Goal: Task Accomplishment & Management: Use online tool/utility

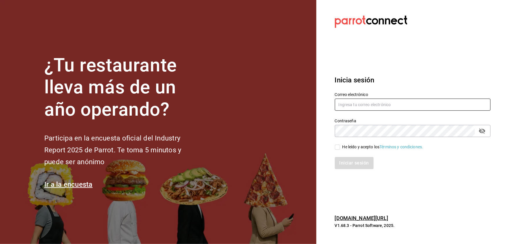
type input "janet.garcia_29@hotmail.com"
click at [338, 145] on input "He leído y acepto los Términos y condiciones." at bounding box center [337, 147] width 5 height 5
checkbox input "true"
click at [352, 160] on button "Iniciar sesión" at bounding box center [354, 163] width 39 height 12
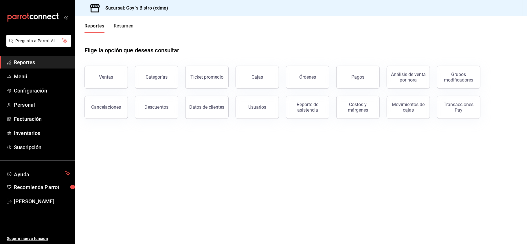
click at [45, 62] on span "Reportes" at bounding box center [42, 62] width 56 height 8
click at [26, 62] on span "Reportes" at bounding box center [42, 62] width 56 height 8
click at [115, 82] on button "Ventas" at bounding box center [105, 77] width 43 height 23
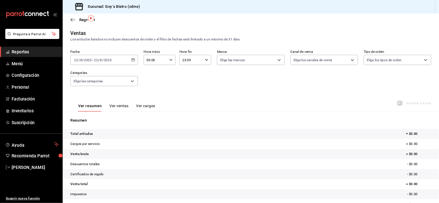
scroll to position [33, 0]
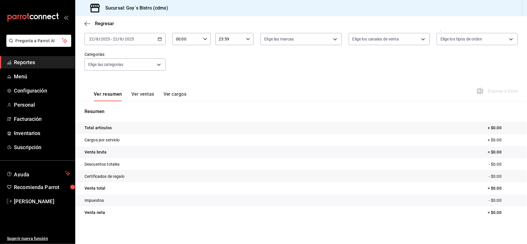
click at [27, 64] on span "Reportes" at bounding box center [42, 62] width 56 height 8
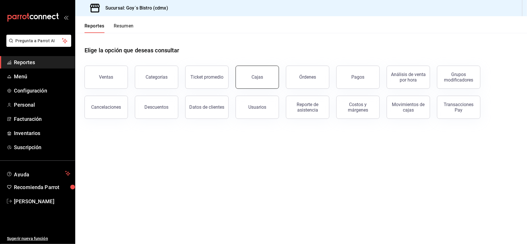
click at [239, 76] on button "Cajas" at bounding box center [256, 77] width 43 height 23
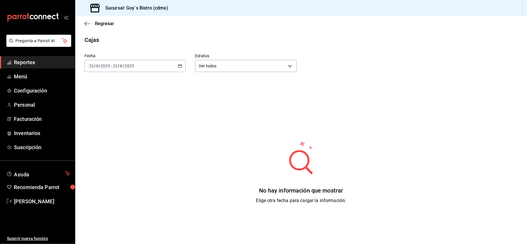
click at [176, 62] on div "[DATE] [DATE] - [DATE] [DATE]" at bounding box center [134, 66] width 101 height 12
click at [96, 94] on span "Ayer" at bounding box center [111, 96] width 45 height 6
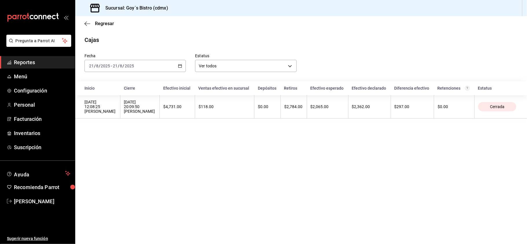
click at [184, 130] on main "Regresar Cajas Fecha [DATE] [DATE] - [DATE] [DATE] Estatus Ver todos ALL Inicio…" at bounding box center [300, 130] width 451 height 228
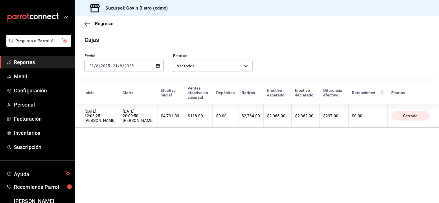
drag, startPoint x: 496, startPoint y: 0, endPoint x: 174, endPoint y: 165, distance: 361.8
click at [174, 165] on main "Regresar Cajas Fecha [DATE] [DATE] - [DATE] [DATE] Estatus Ver todos ALL Inicio…" at bounding box center [256, 109] width 363 height 187
click at [157, 64] on icon "button" at bounding box center [158, 66] width 4 height 4
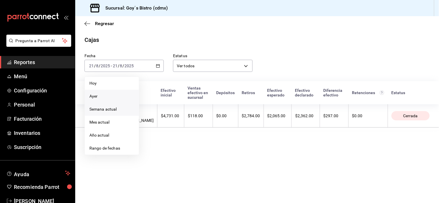
click at [112, 112] on span "Semana actual" at bounding box center [111, 109] width 45 height 6
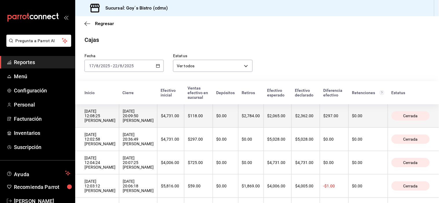
click at [180, 118] on div "$4,731.00" at bounding box center [171, 116] width 20 height 5
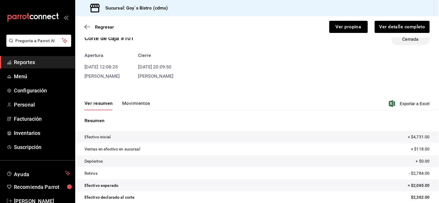
scroll to position [32, 0]
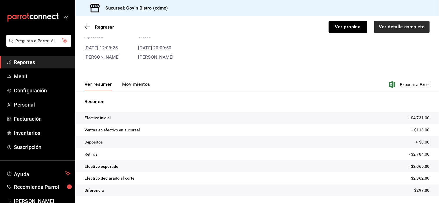
click at [410, 29] on button "Ver detalle completo" at bounding box center [402, 27] width 56 height 12
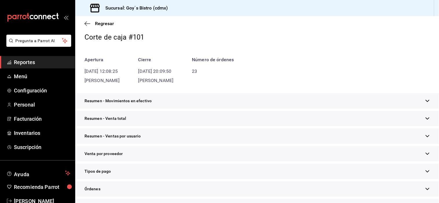
click at [132, 100] on span "Resumen - Movimientos en efectivo" at bounding box center [117, 101] width 67 height 6
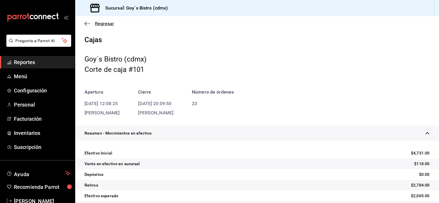
click at [88, 25] on icon "button" at bounding box center [87, 23] width 6 height 5
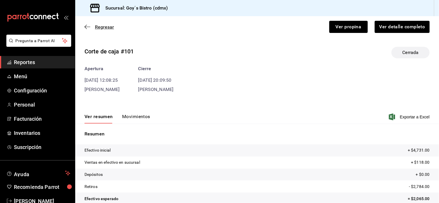
click at [86, 28] on icon "button" at bounding box center [87, 26] width 6 height 5
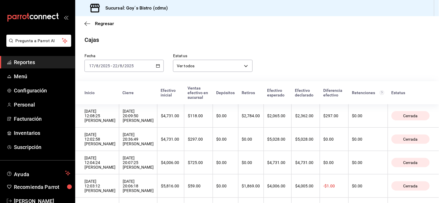
click at [157, 67] on icon "button" at bounding box center [158, 66] width 4 height 4
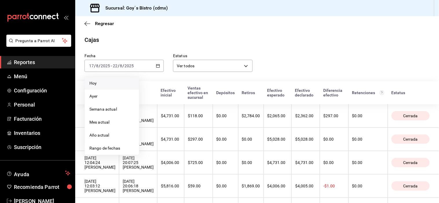
click at [109, 86] on span "Hoy" at bounding box center [111, 83] width 45 height 6
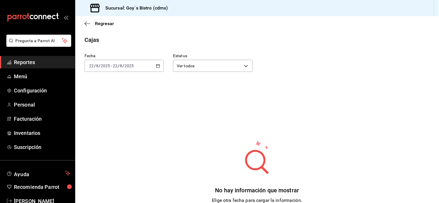
click at [26, 61] on span "Reportes" at bounding box center [42, 62] width 56 height 8
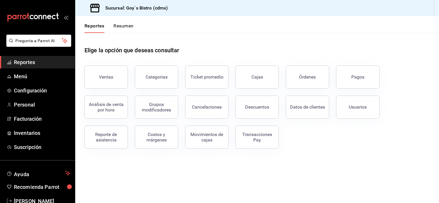
click at [26, 61] on span "Reportes" at bounding box center [42, 62] width 56 height 8
click at [97, 82] on button "Ventas" at bounding box center [105, 77] width 43 height 23
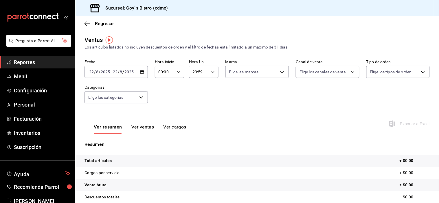
click at [32, 61] on span "Reportes" at bounding box center [42, 62] width 56 height 8
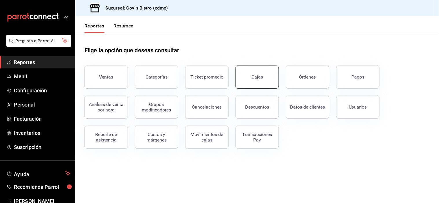
click at [250, 81] on button "Cajas" at bounding box center [256, 77] width 43 height 23
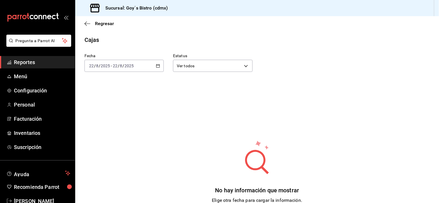
click at [156, 68] on icon "button" at bounding box center [158, 66] width 4 height 4
click at [106, 99] on span "Ayer" at bounding box center [111, 96] width 45 height 6
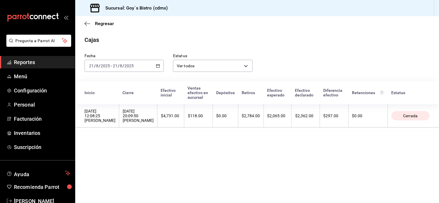
click at [155, 67] on div "[DATE] [DATE] - [DATE] [DATE]" at bounding box center [123, 66] width 79 height 12
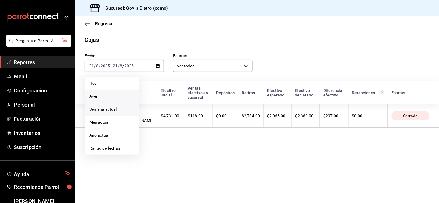
click at [110, 112] on span "Semana actual" at bounding box center [111, 109] width 45 height 6
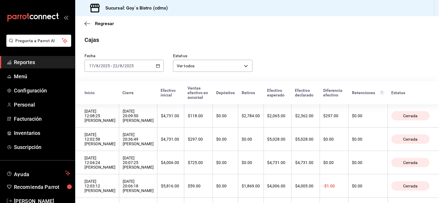
click at [304, 65] on div "Fecha [DATE] [DATE] - [DATE] [DATE] Estatus Ver todos ALL" at bounding box center [252, 58] width 354 height 28
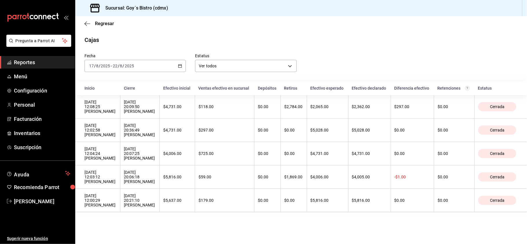
drag, startPoint x: 411, startPoint y: 5, endPoint x: 308, endPoint y: 56, distance: 115.0
click at [308, 56] on div "Fecha [DATE] [DATE] - [DATE] [DATE] Estatus Ver todos ALL" at bounding box center [296, 58] width 442 height 28
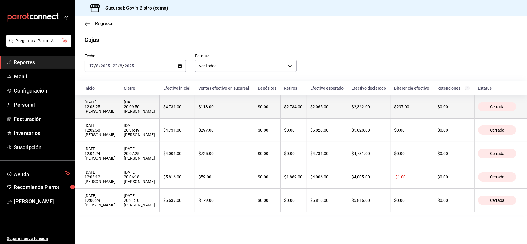
click at [404, 114] on th "$297.00" at bounding box center [411, 106] width 43 height 23
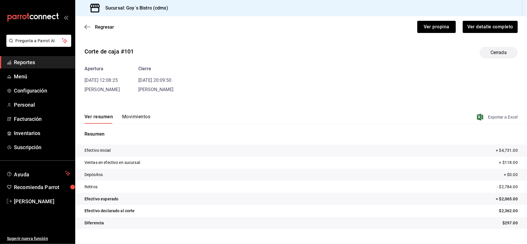
click at [503, 114] on span "Exportar a Excel" at bounding box center [498, 117] width 40 height 7
click at [496, 27] on button "Ver detalle completo" at bounding box center [490, 27] width 56 height 12
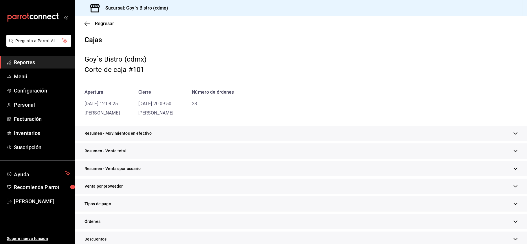
click at [100, 134] on span "Resumen - Movimientos en efectivo" at bounding box center [117, 133] width 67 height 6
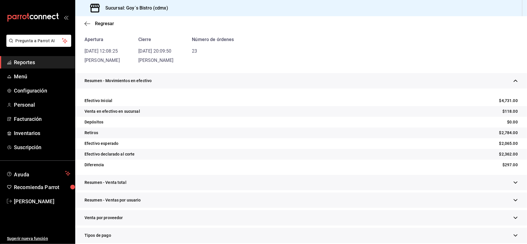
scroll to position [29, 0]
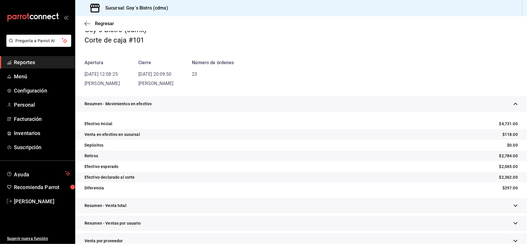
click at [254, 197] on div "Efectivo Inicial $4,731.00 Venta en efectivo en sucursal $118.00 Depósitos $0.0…" at bounding box center [300, 156] width 451 height 84
click at [31, 65] on span "Reportes" at bounding box center [42, 62] width 56 height 8
